Goal: Answer question/provide support: Share knowledge or assist other users

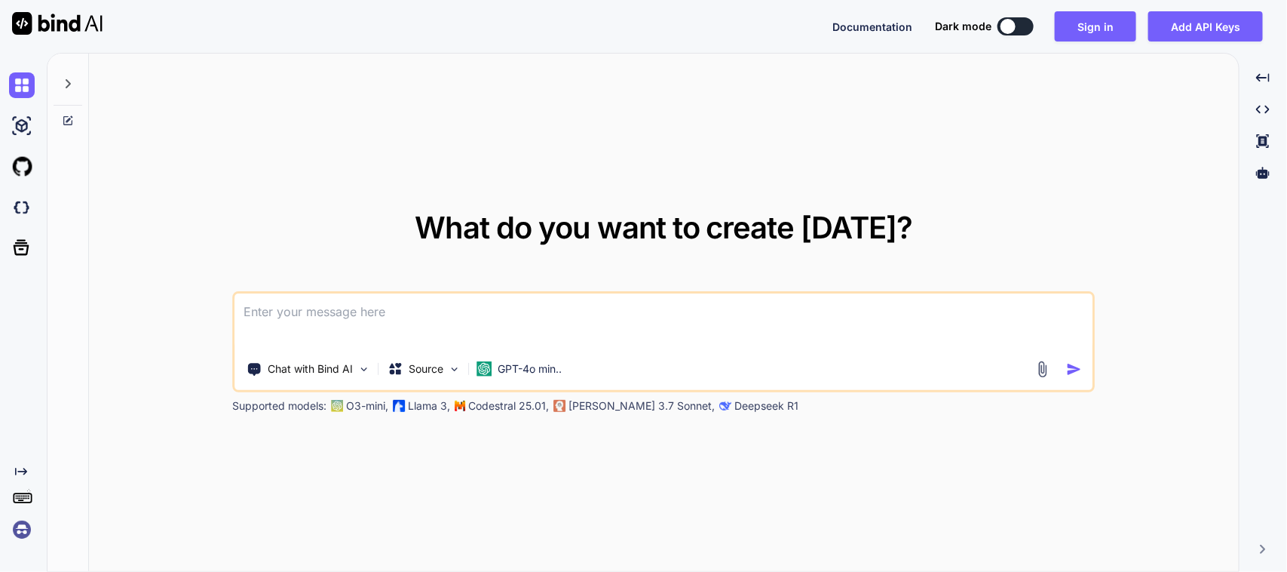
click at [408, 311] on textarea at bounding box center [663, 321] width 857 height 56
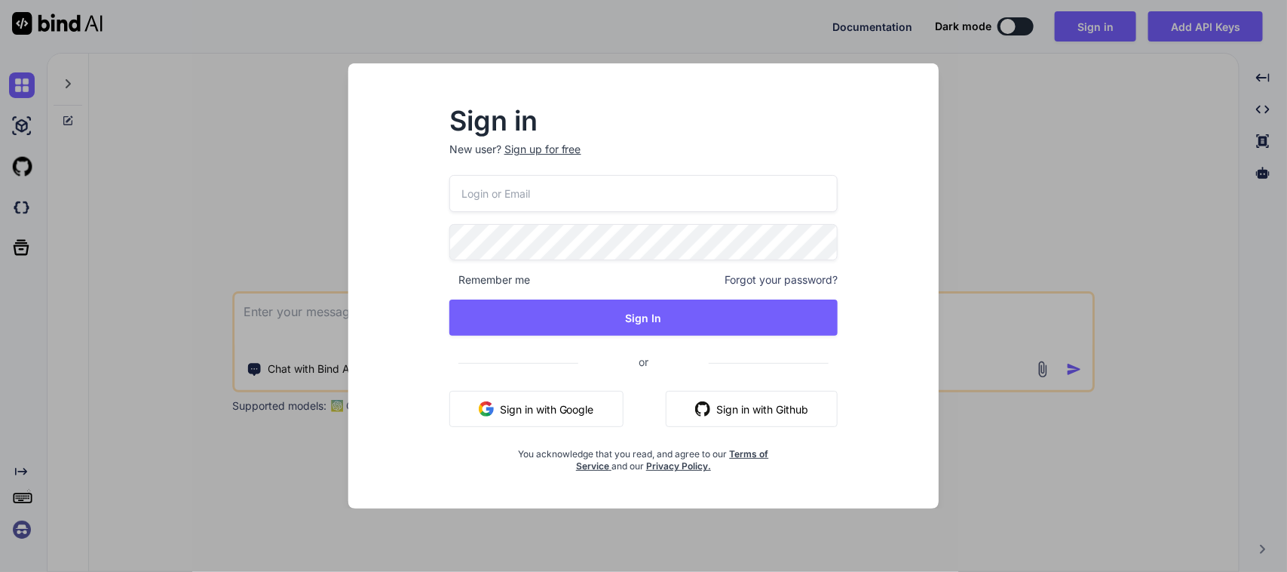
click at [526, 405] on button "Sign in with Google" at bounding box center [536, 409] width 174 height 36
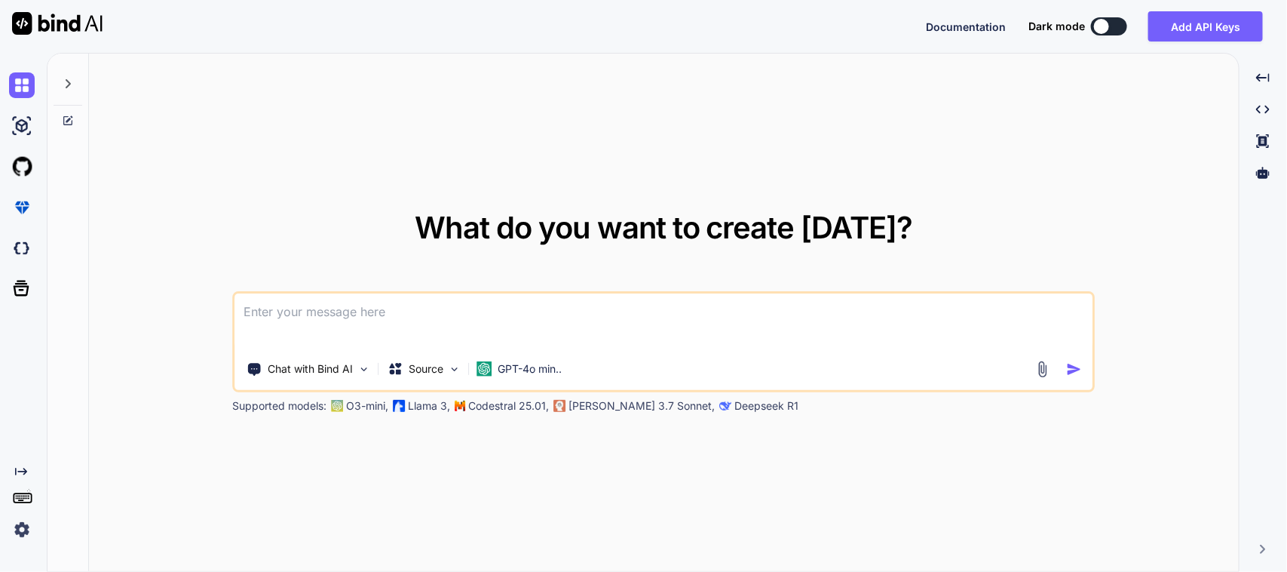
click at [460, 306] on textarea at bounding box center [663, 321] width 857 height 56
click at [339, 307] on textarea at bounding box center [663, 321] width 857 height 56
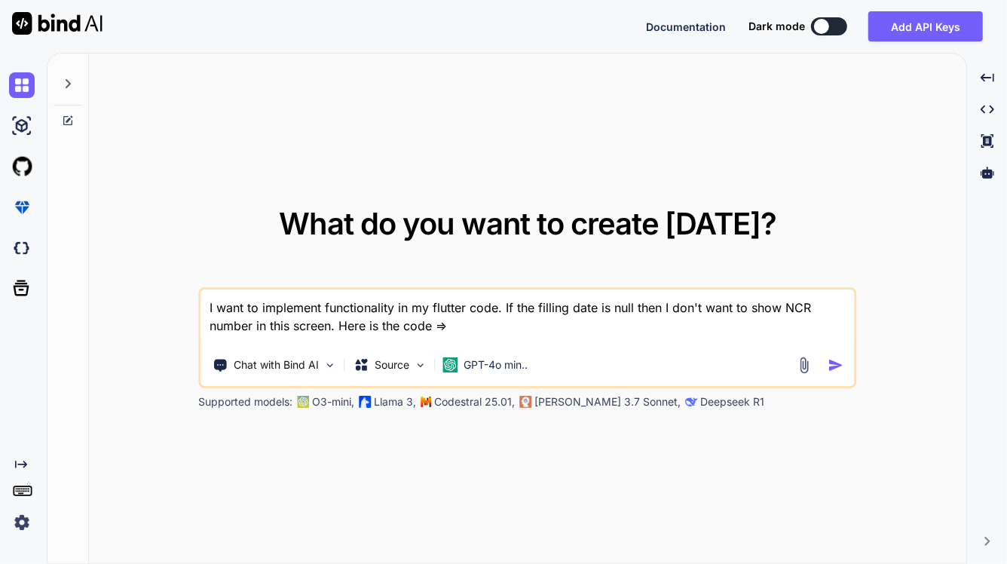
paste textarea "ListTile( title: Row( mainAxisAlignment: MainAxisAlignment .spaceBetween, child…"
type textarea "I want to implement functionality in my flutter code. If the filling date is nu…"
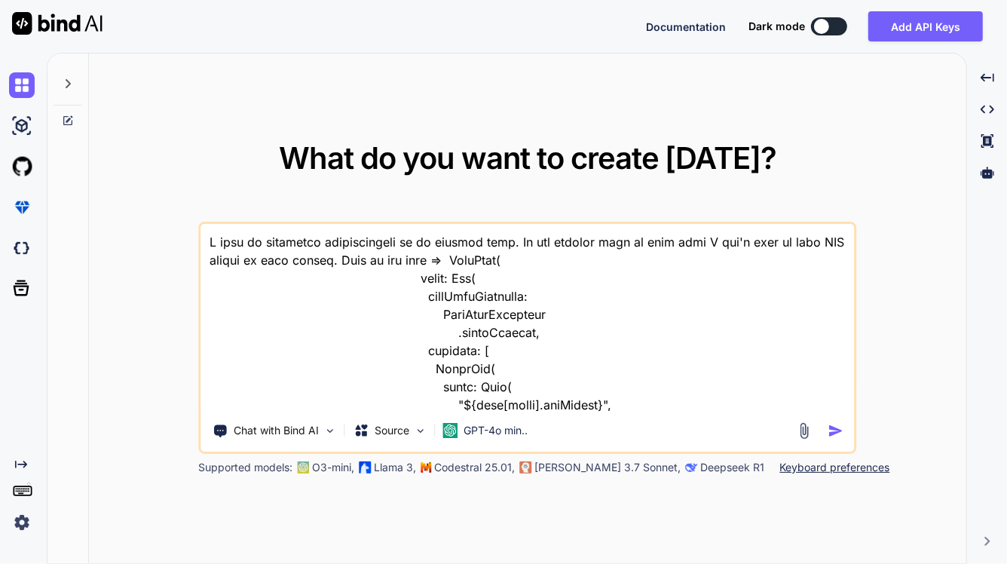
scroll to position [851, 0]
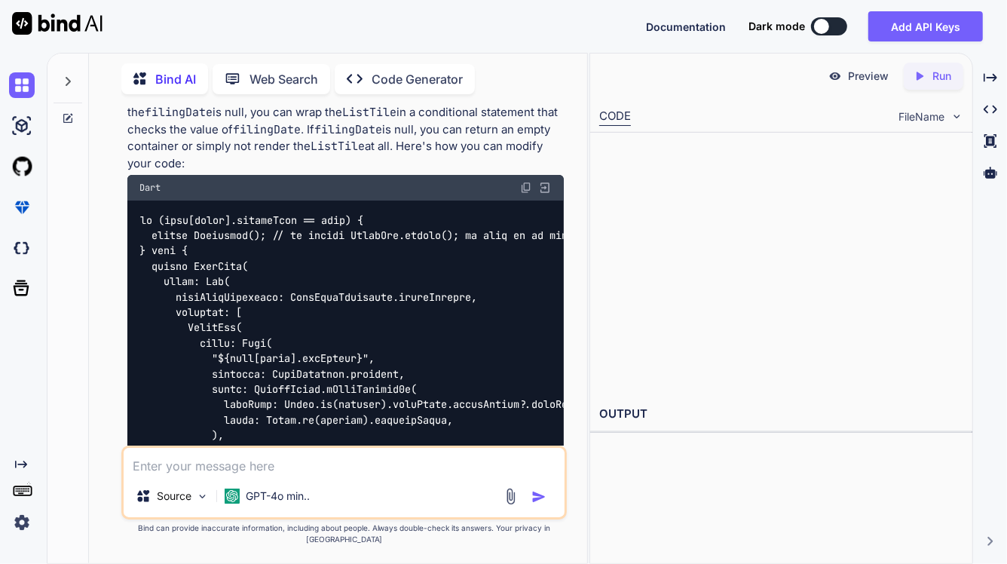
scroll to position [302, 0]
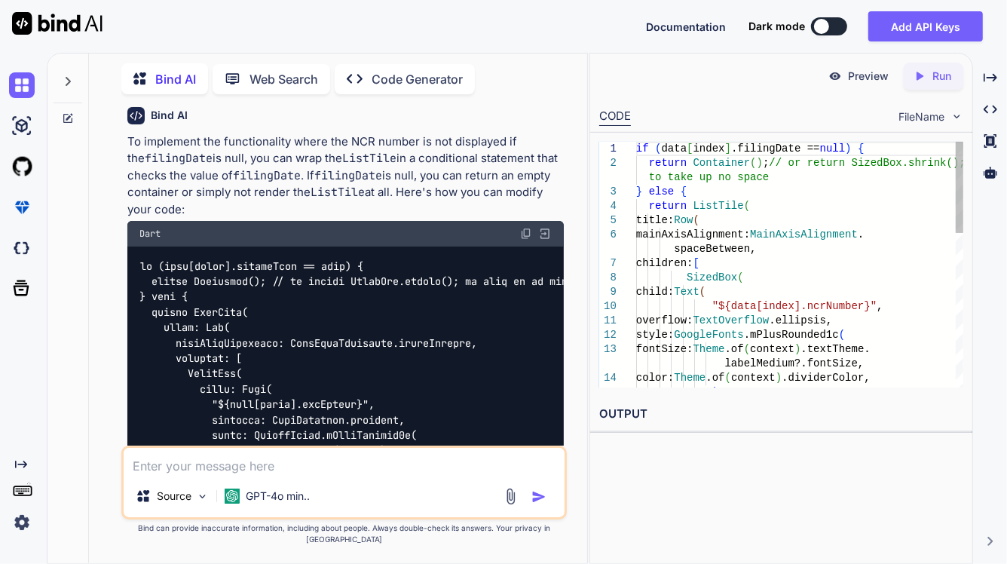
click at [524, 236] on img at bounding box center [526, 234] width 12 height 12
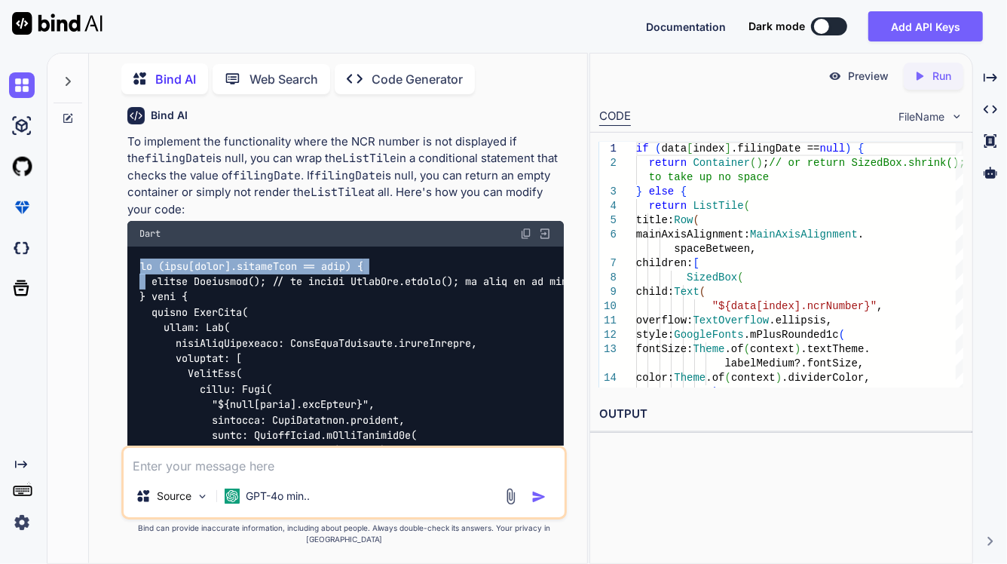
drag, startPoint x: 138, startPoint y: 265, endPoint x: 147, endPoint y: 284, distance: 20.9
click at [147, 284] on div at bounding box center [345, 543] width 437 height 593
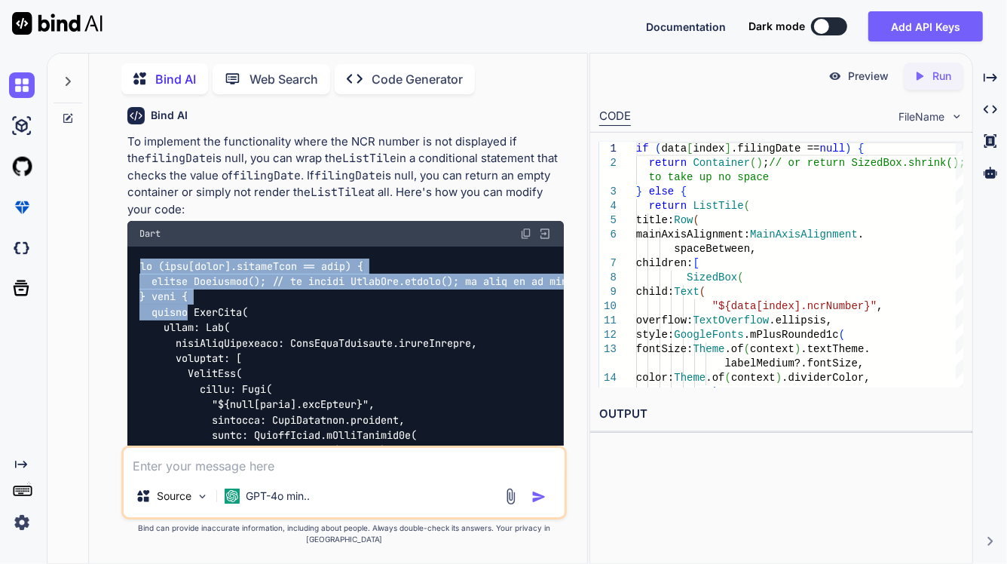
drag, startPoint x: 190, startPoint y: 314, endPoint x: 125, endPoint y: 265, distance: 80.8
click at [125, 265] on div "You Bind AI To implement the functionality where the NCR number is not displaye…" at bounding box center [345, 275] width 443 height 339
copy code "if (data[index].filingDate == null) { return Container(); // or return SizedBox…"
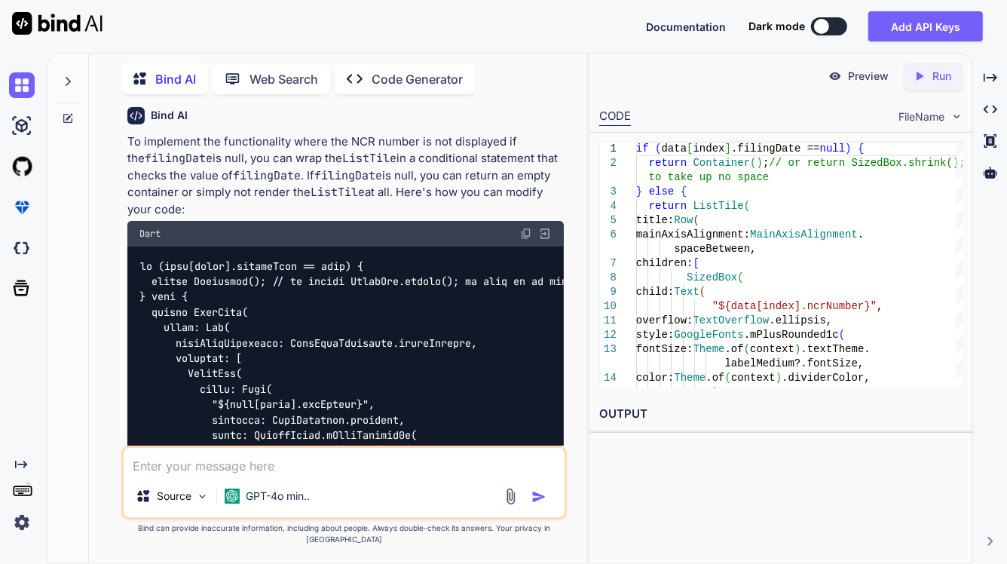
click at [296, 474] on textarea at bounding box center [344, 461] width 441 height 27
type textarea "h"
paste textarea "ListView.builder( physics: const NeverScrollableScrollPhysics(), keyboardDismis…"
type textarea "Here is the whole code please modify in this code only => ListView.builder( phy…"
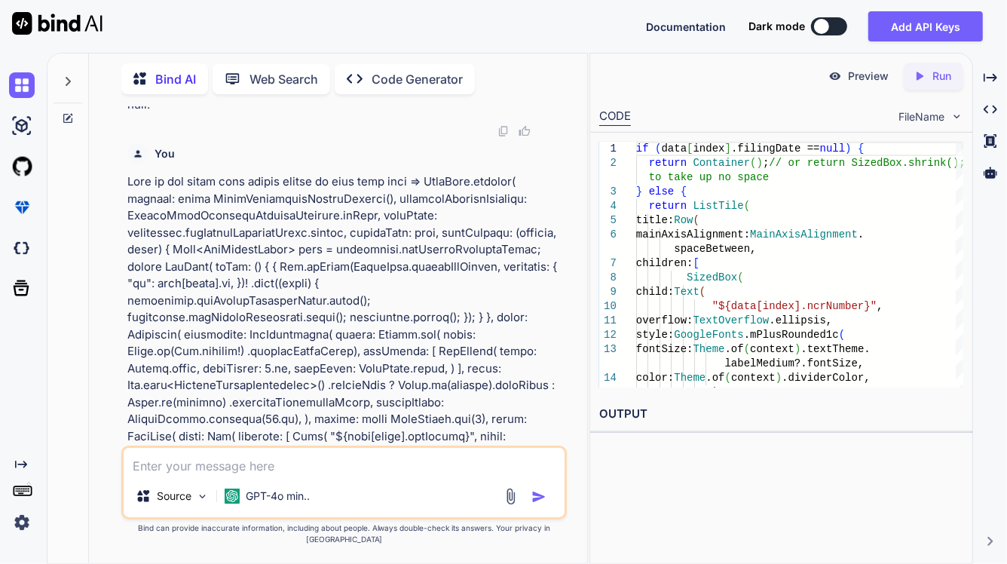
scroll to position [1268, 0]
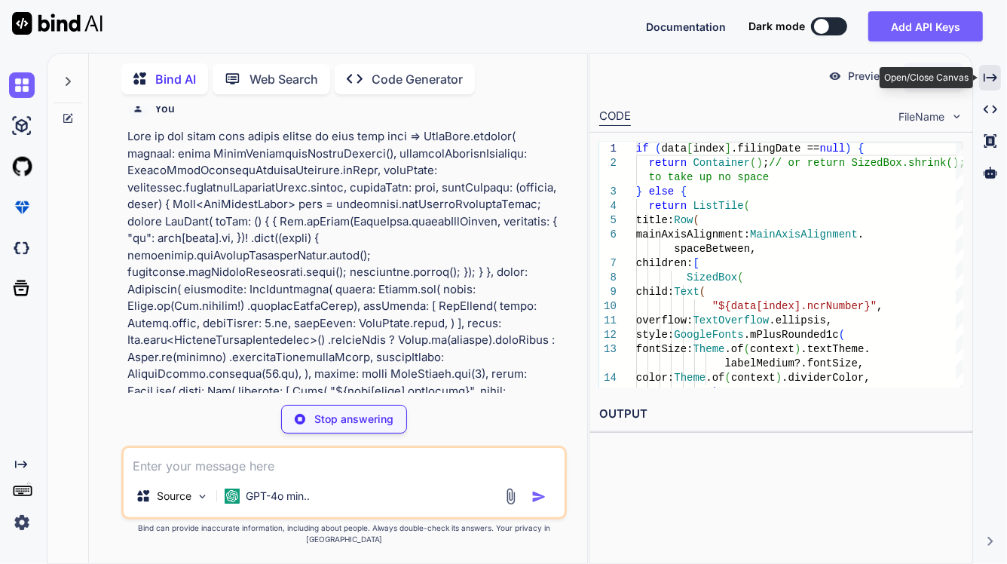
click at [988, 84] on icon "Created with Pixso." at bounding box center [991, 78] width 14 height 14
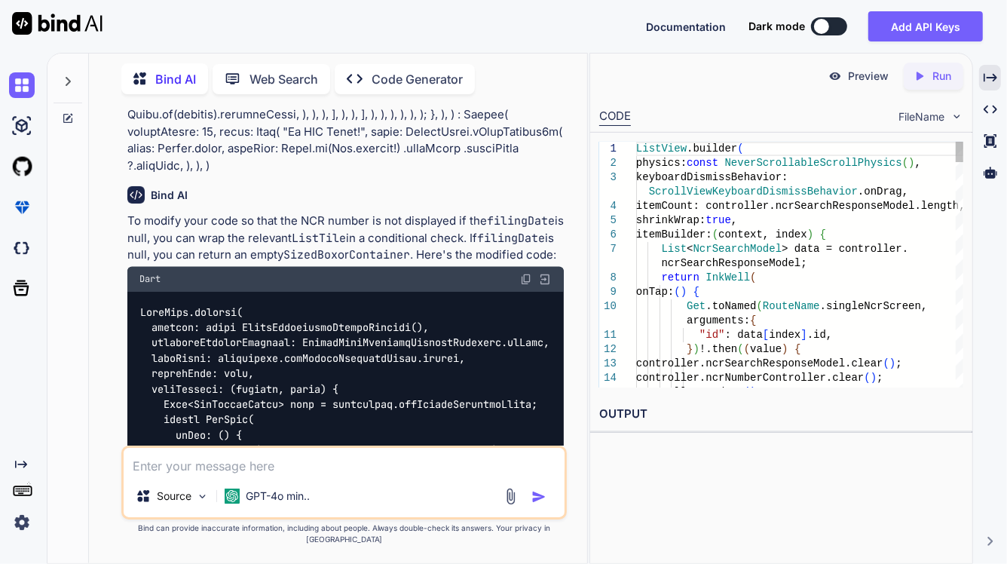
scroll to position [1973, 0]
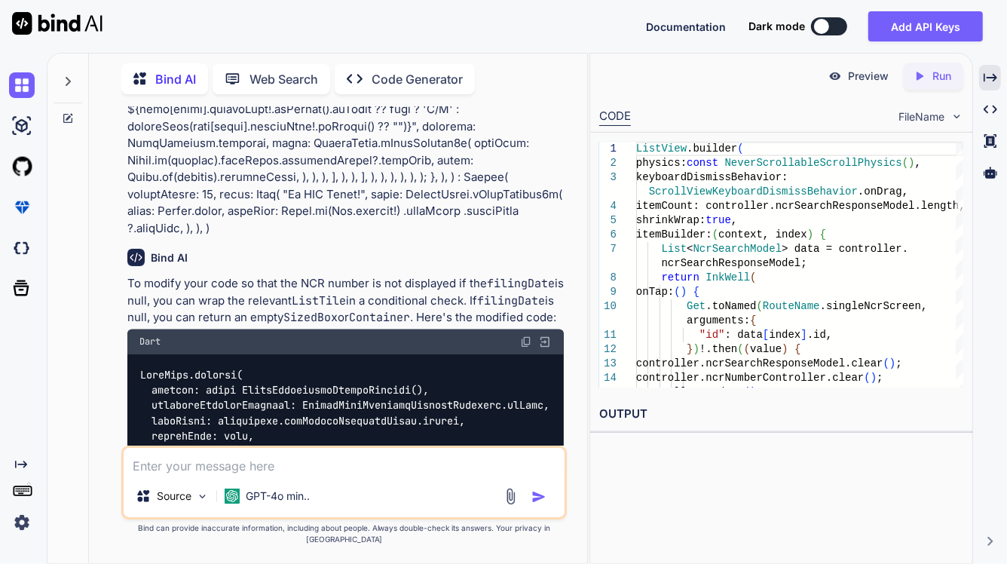
click at [530, 348] on img at bounding box center [526, 342] width 12 height 12
click at [172, 475] on textarea at bounding box center [344, 461] width 441 height 27
paste textarea "Dates on Scout should always be formatted as: MM-DD-YY for example: [DATE]"
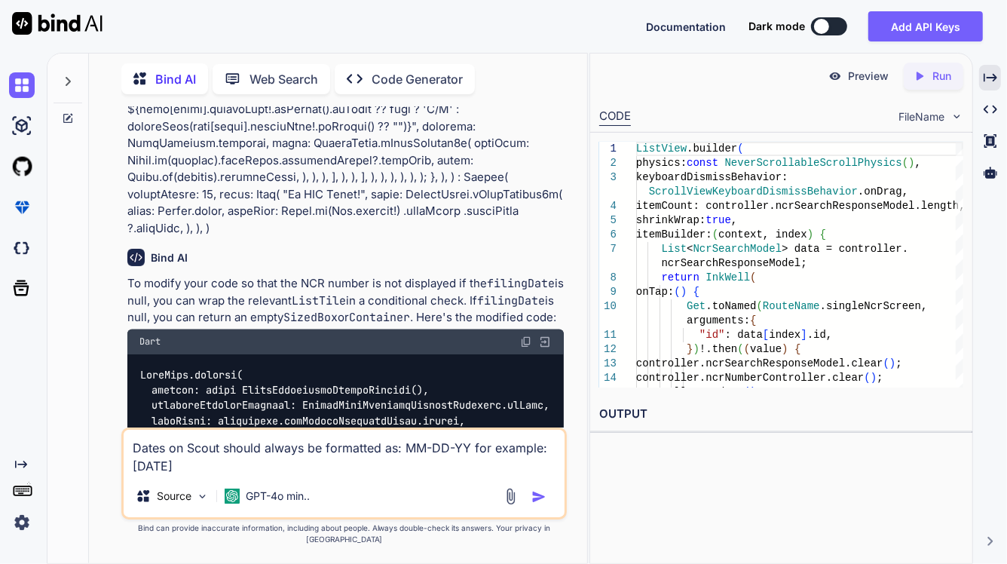
click at [137, 457] on textarea "Dates on Scout should always be formatted as: MM-DD-YY for example: [DATE]" at bounding box center [344, 452] width 441 height 45
type textarea "Filling Dates should always be formatted as: MM-DD-YY for example: [DATE]"
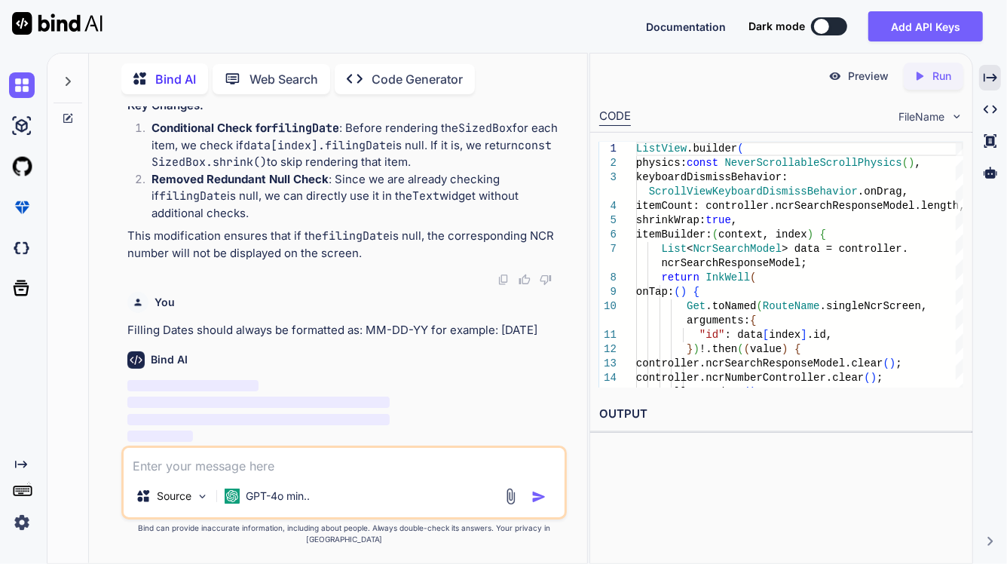
scroll to position [4558, 0]
click at [992, 75] on icon "Created with Pixso." at bounding box center [991, 78] width 14 height 14
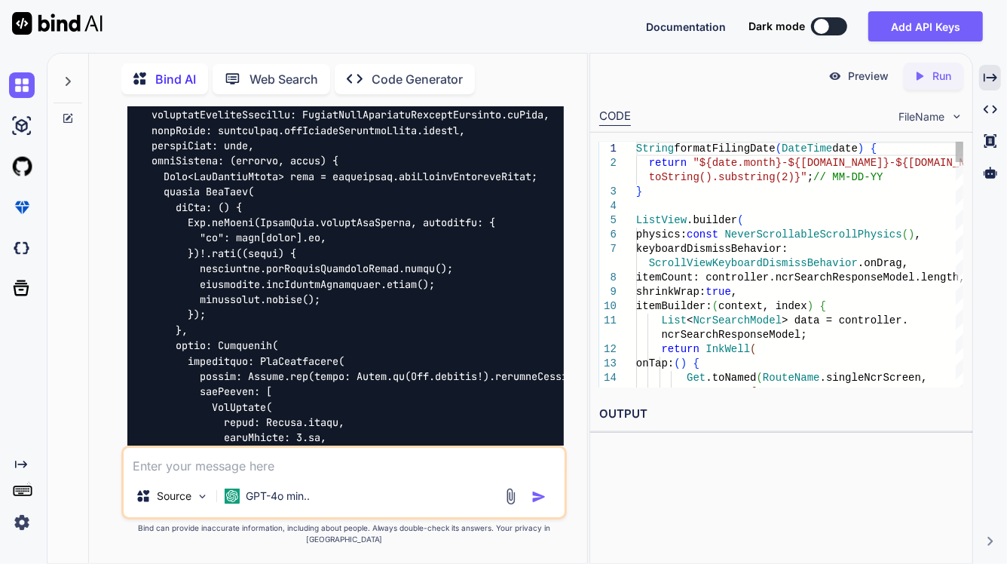
scroll to position [4981, 0]
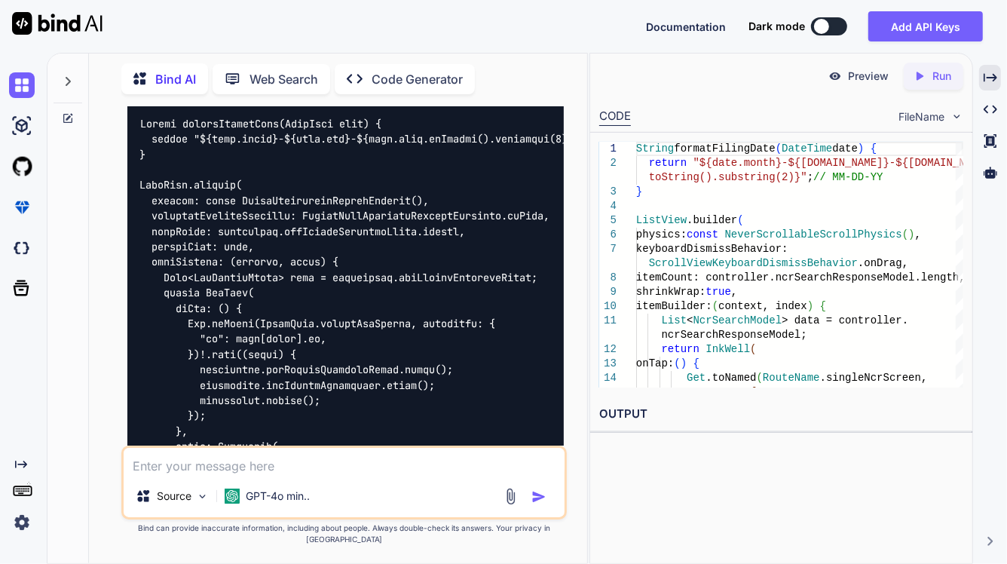
click at [524, 97] on img at bounding box center [526, 91] width 12 height 12
drag, startPoint x: 636, startPoint y: 149, endPoint x: 669, endPoint y: 201, distance: 62.3
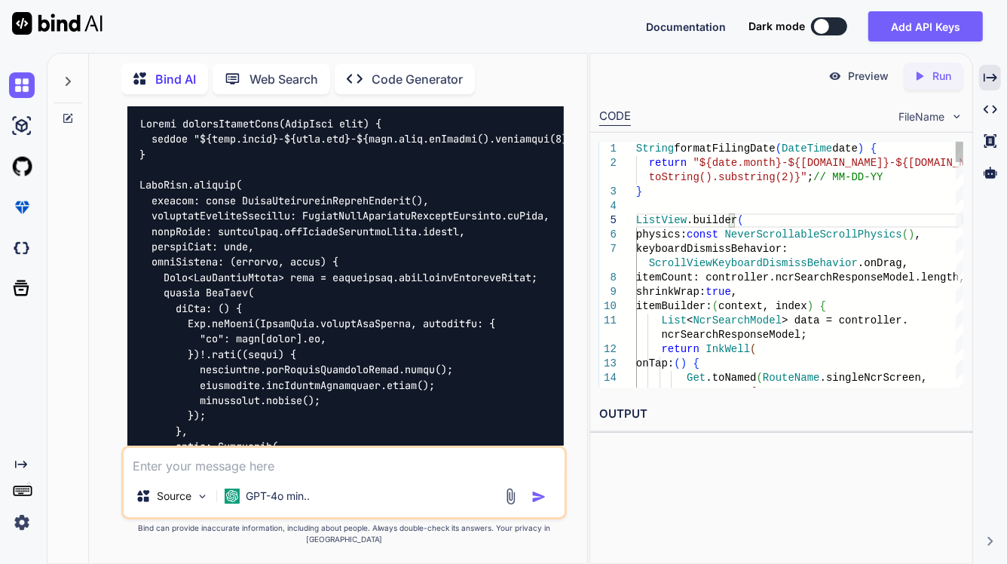
drag, startPoint x: 736, startPoint y: 221, endPoint x: 775, endPoint y: 266, distance: 59.9
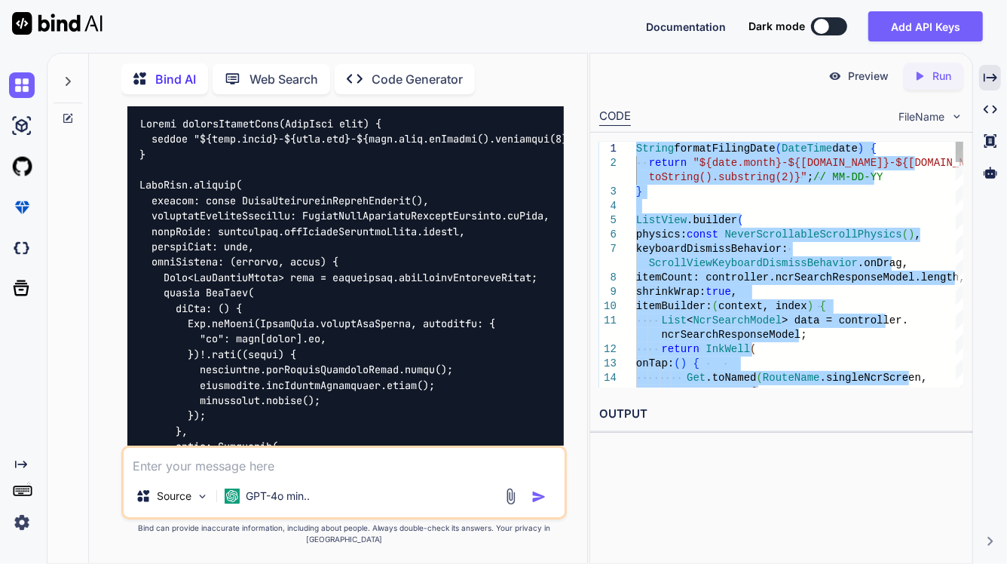
drag, startPoint x: 733, startPoint y: 377, endPoint x: 630, endPoint y: 65, distance: 328.8
type textarea "String formatFilingDate(DateTime date) { return "${date.month}-${[DOMAIN_NAME]}…"
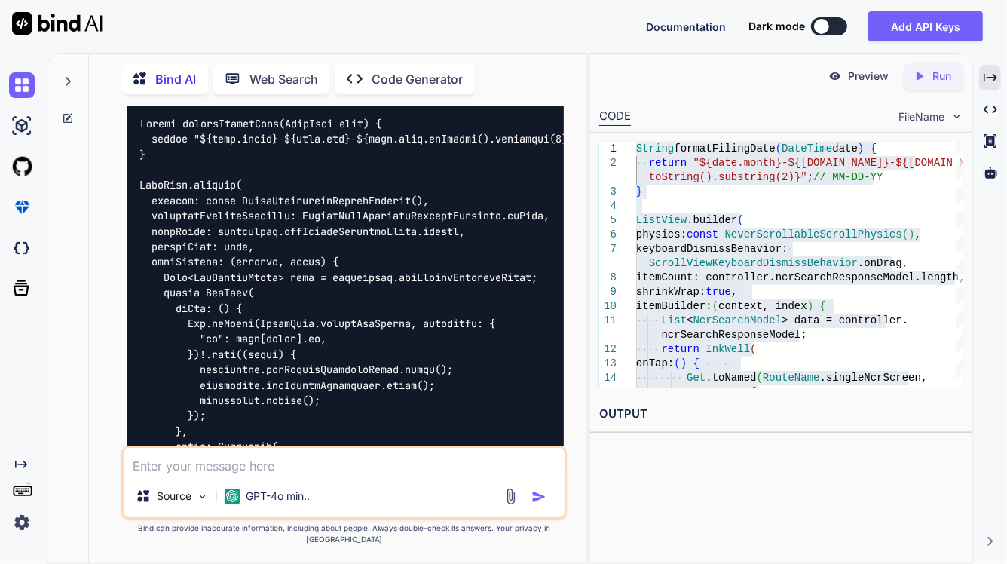
click at [276, 474] on textarea at bounding box center [344, 461] width 441 height 27
paste textarea "/* * Created By - Chetu Team * Description - This class is handling the NCR Mob…"
type textarea "Please modify my whole code => /* * Created By - Chetu Team * Description - Thi…"
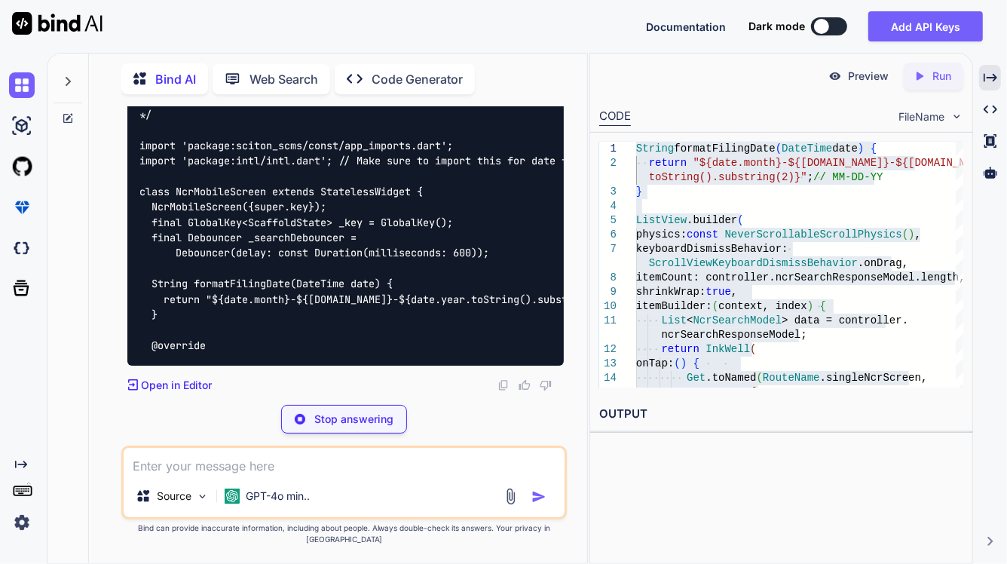
scroll to position [9272, 0]
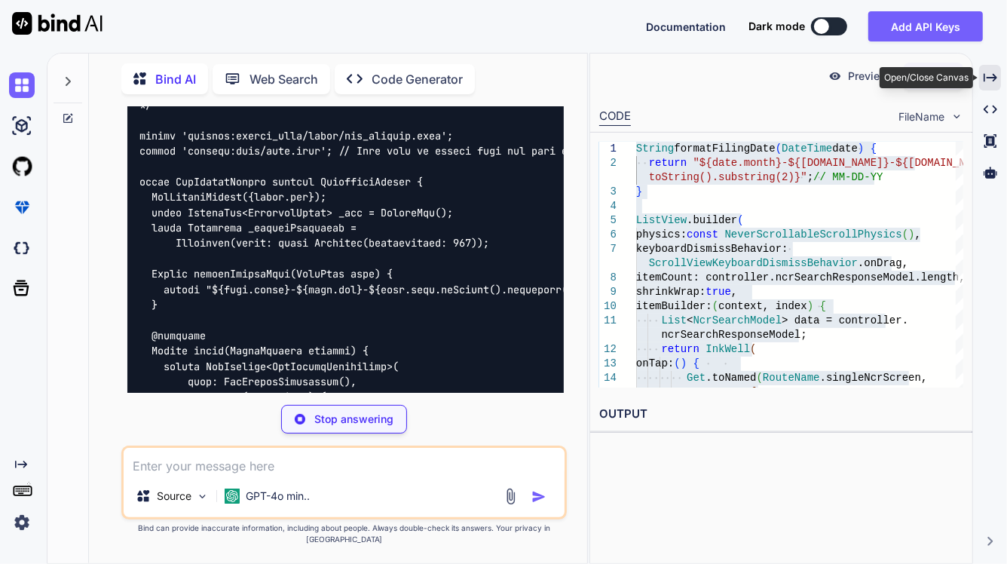
click at [992, 80] on icon "Created with Pixso." at bounding box center [991, 78] width 14 height 14
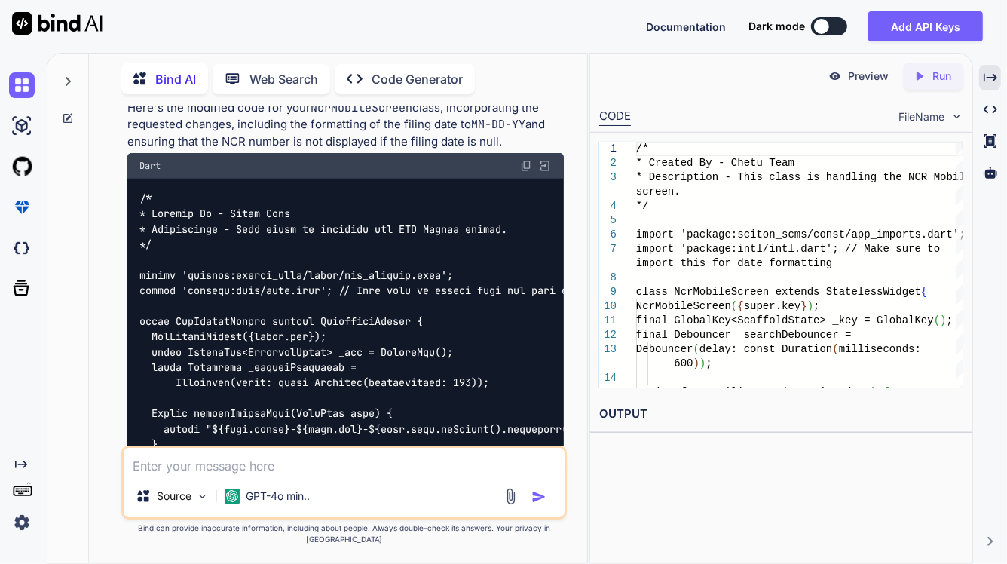
scroll to position [9170, 0]
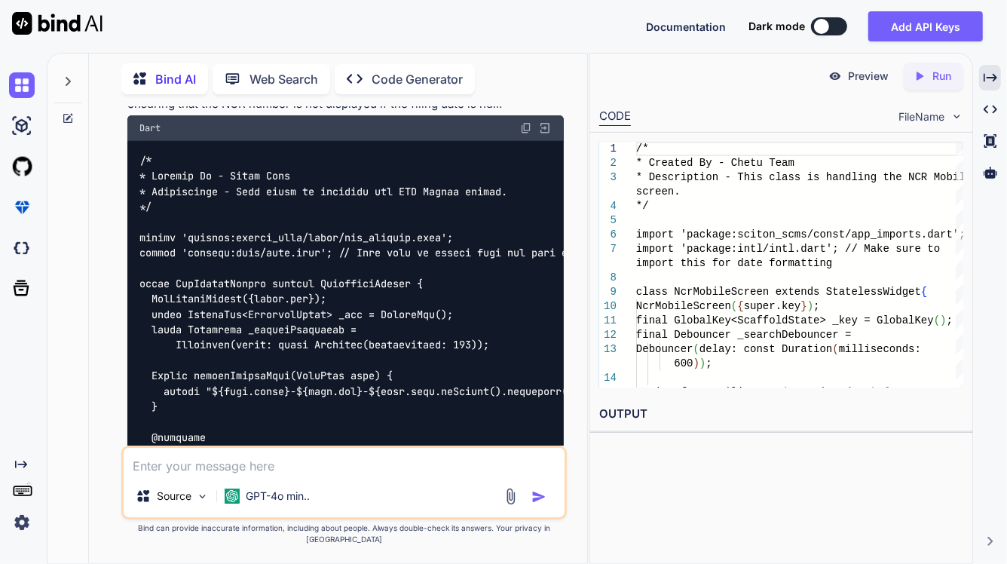
drag, startPoint x: 526, startPoint y: 136, endPoint x: 513, endPoint y: 196, distance: 60.8
click at [525, 134] on img at bounding box center [526, 128] width 12 height 12
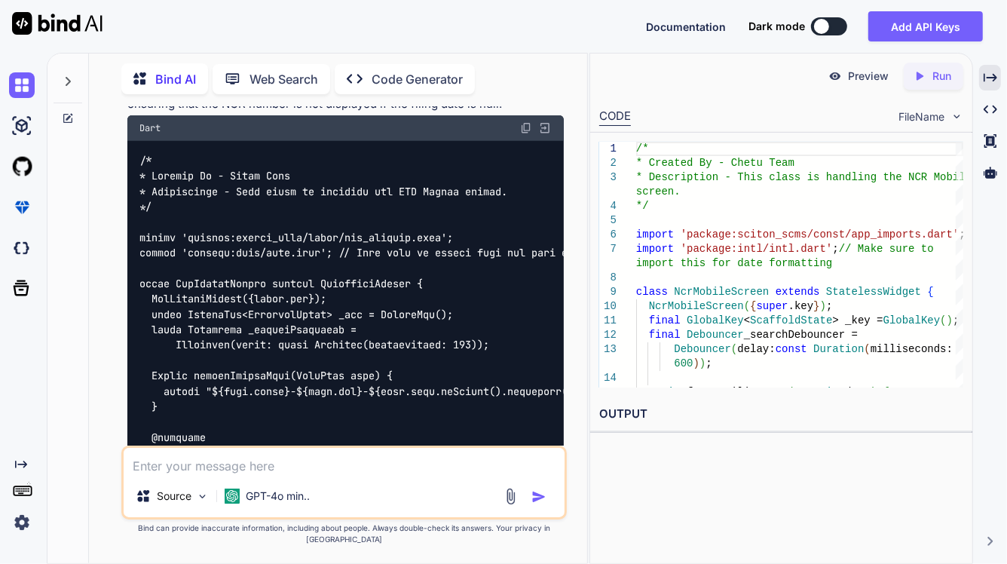
drag, startPoint x: 174, startPoint y: 480, endPoint x: 191, endPoint y: 483, distance: 16.9
click at [177, 475] on textarea at bounding box center [344, 461] width 441 height 27
type textarea "I want to give "space between " between ncr number and filling date"
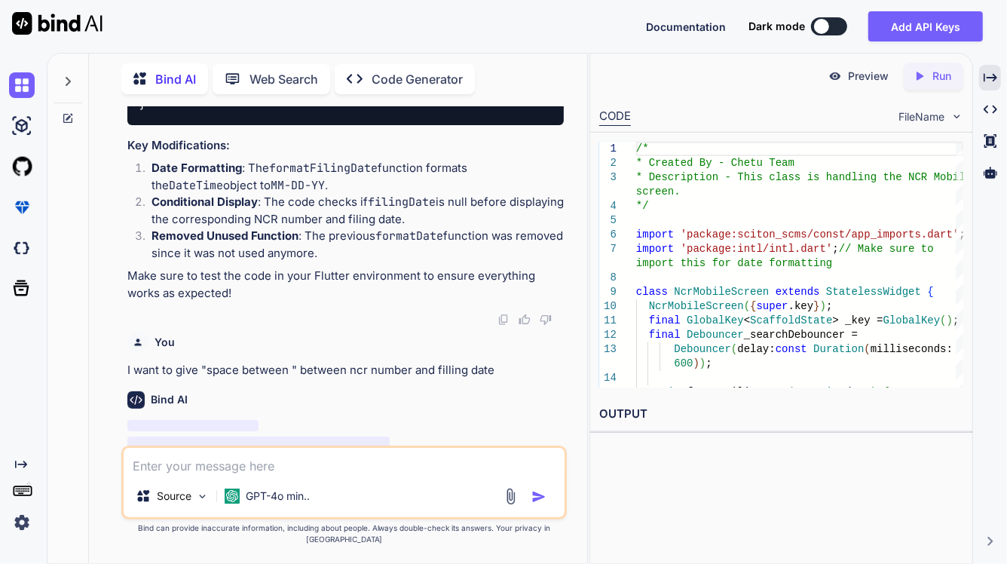
scroll to position [14749, 0]
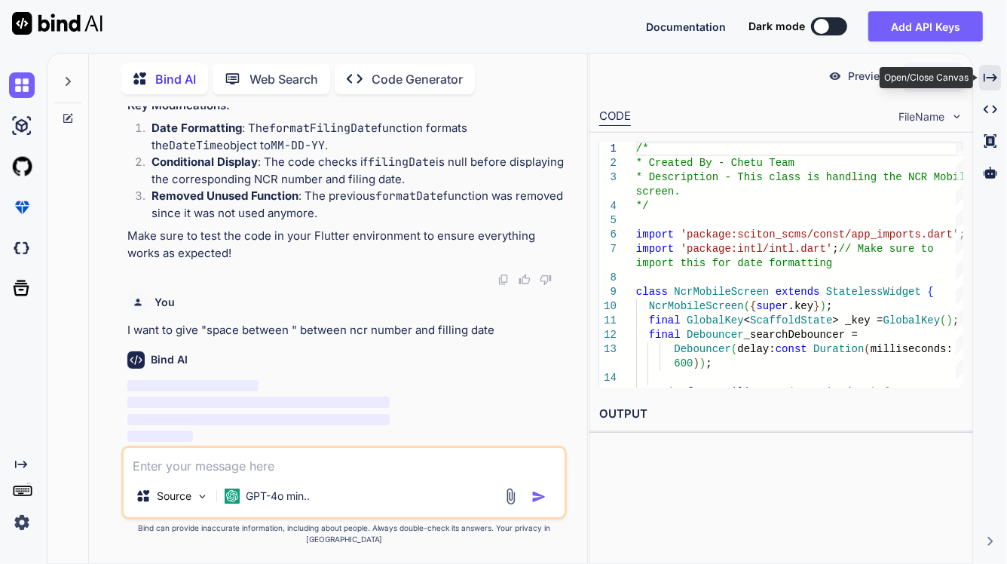
click at [990, 83] on icon "Created with Pixso." at bounding box center [991, 78] width 14 height 14
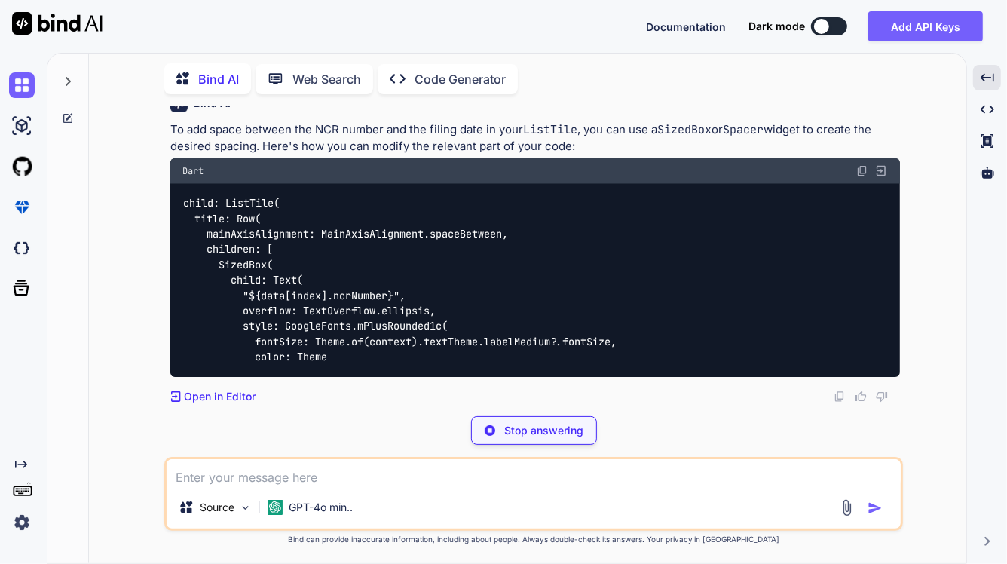
scroll to position [13559, 0]
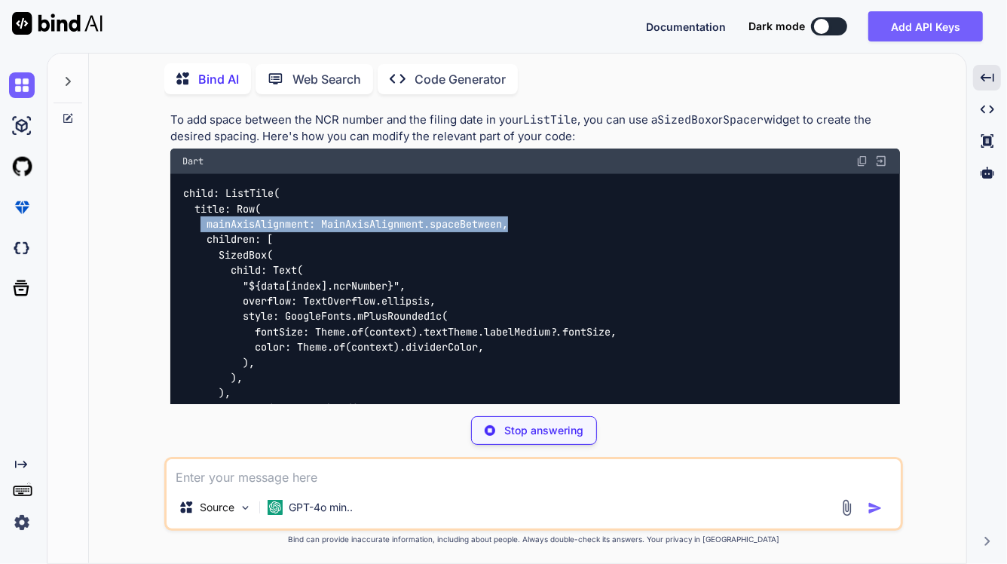
drag, startPoint x: 549, startPoint y: 227, endPoint x: 204, endPoint y: 234, distance: 345.4
click at [204, 234] on div "child: ListTile( title: Row( mainAxisAlignment: MainAxisAlignment.spaceBetween,…" at bounding box center [535, 447] width 730 height 547
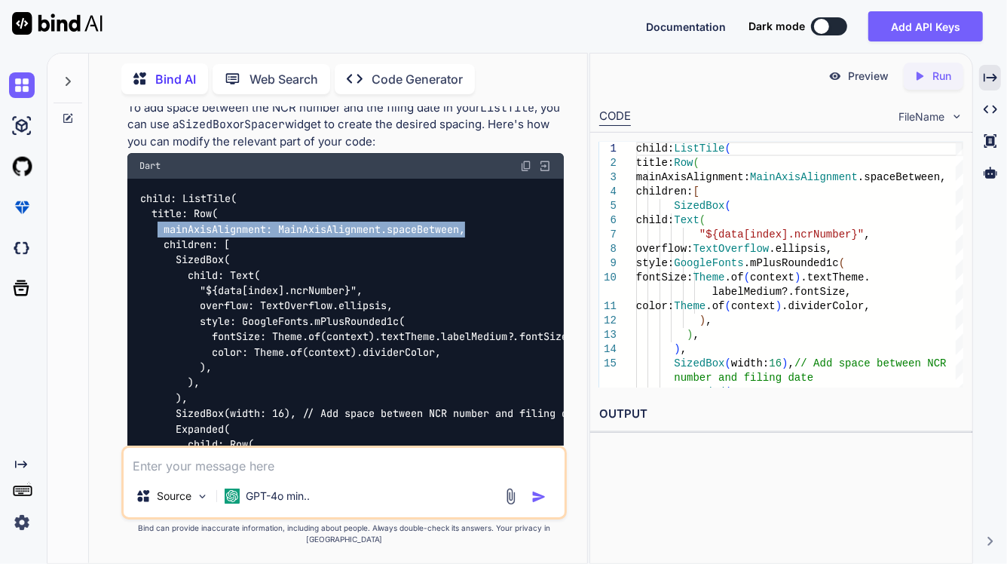
copy code "mainAxisAlignment: MainAxisAlignment.spaceBetween,"
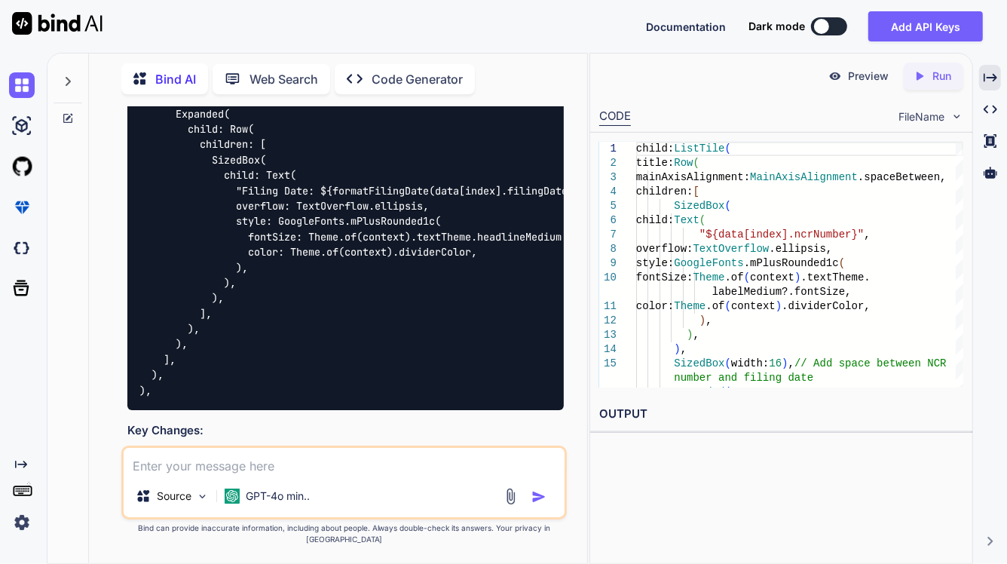
scroll to position [15301, 0]
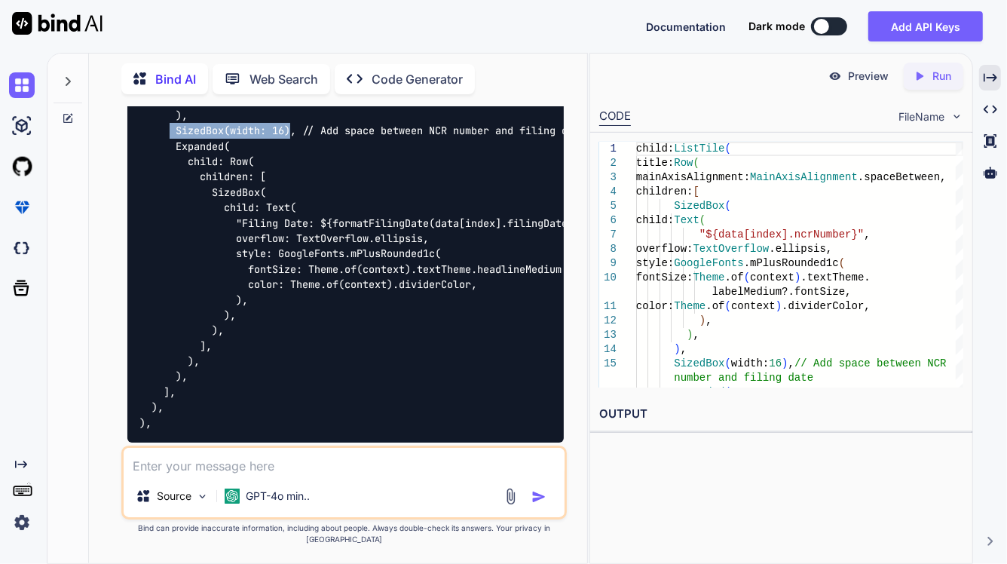
drag, startPoint x: 170, startPoint y: 151, endPoint x: 562, endPoint y: 189, distance: 393.2
click at [294, 147] on code "child: ListTile( title: Row( mainAxisAlignment: MainAxisAlignment.spaceBetween,…" at bounding box center [383, 169] width 489 height 523
copy code "SizedBox(width: 16)"
